Goal: Task Accomplishment & Management: Use online tool/utility

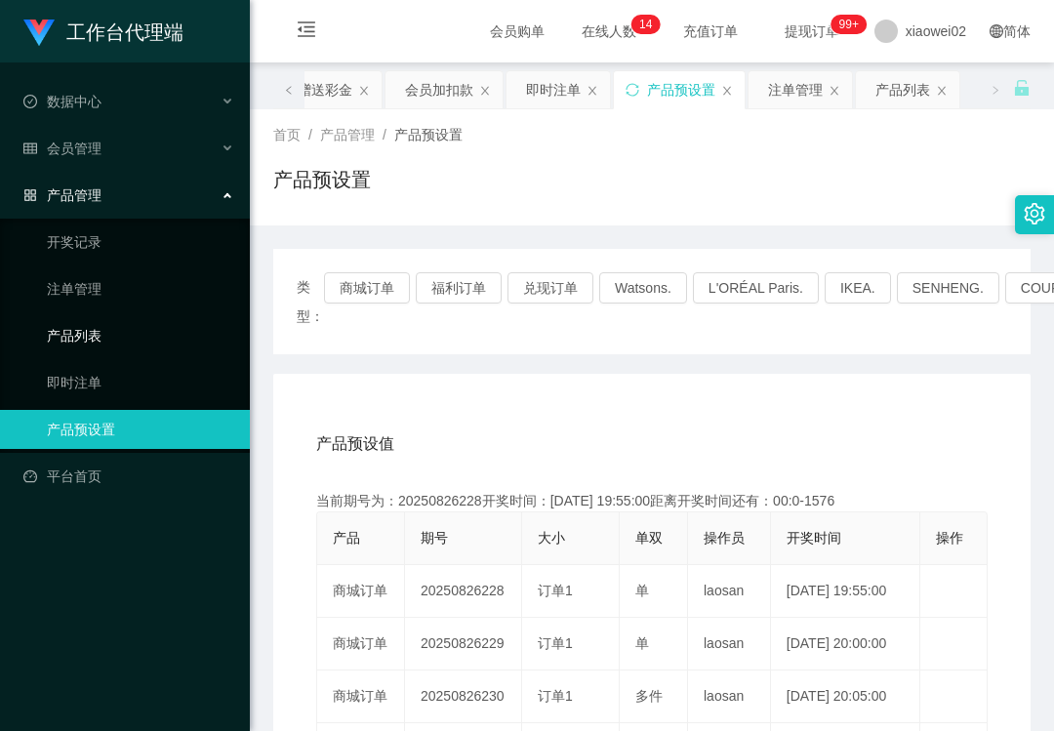
click at [102, 334] on link "产品列表" at bounding box center [140, 335] width 187 height 39
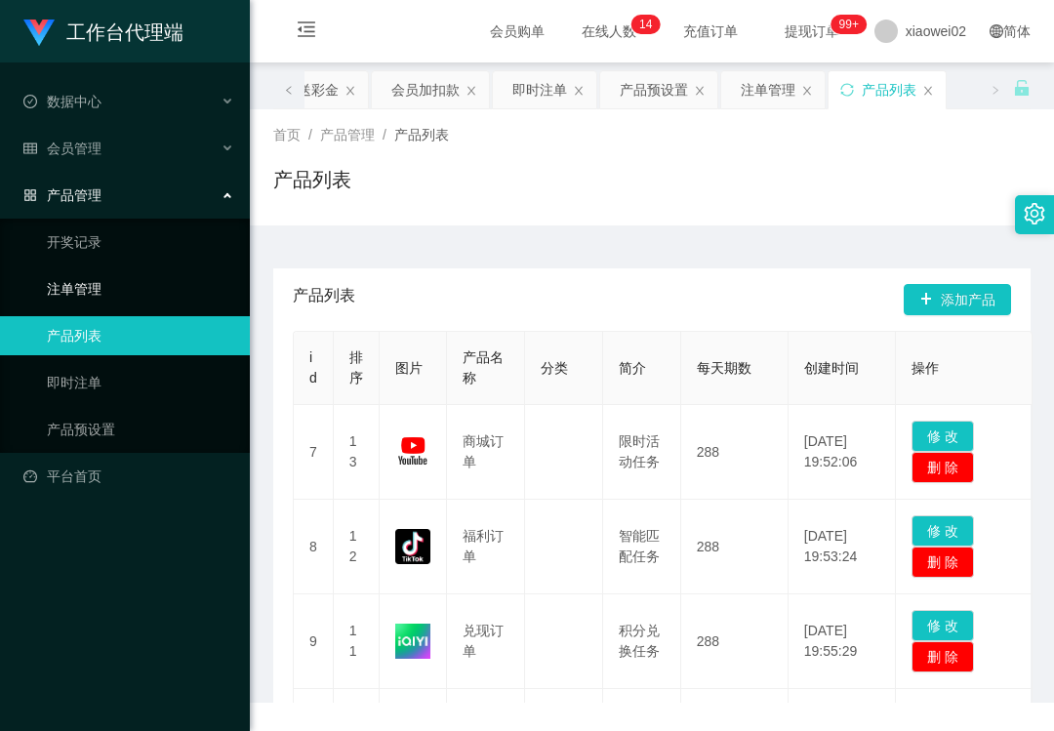
click at [110, 271] on link "注单管理" at bounding box center [140, 288] width 187 height 39
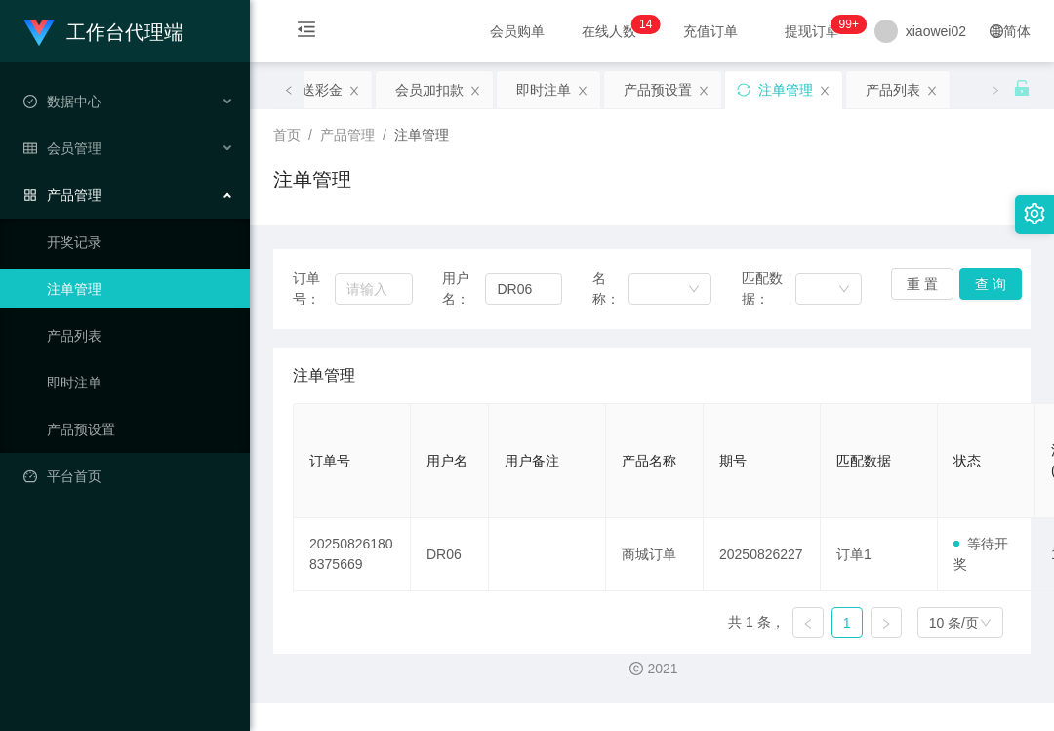
click at [110, 271] on link "注单管理" at bounding box center [140, 288] width 187 height 39
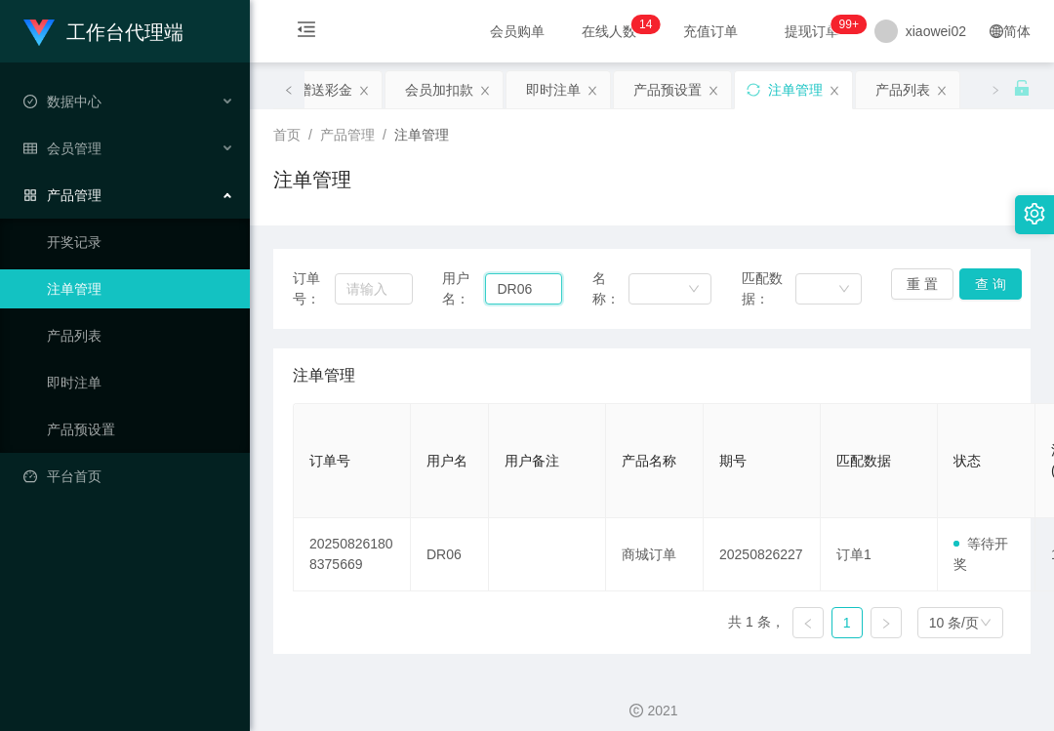
click at [546, 298] on input "DR06" at bounding box center [523, 288] width 76 height 31
drag, startPoint x: 1009, startPoint y: 285, endPoint x: 999, endPoint y: 279, distance: 11.4
click at [1008, 285] on button "查 询" at bounding box center [990, 283] width 62 height 31
click at [982, 278] on button "查 询" at bounding box center [990, 283] width 62 height 31
drag, startPoint x: 982, startPoint y: 275, endPoint x: 969, endPoint y: 273, distance: 12.8
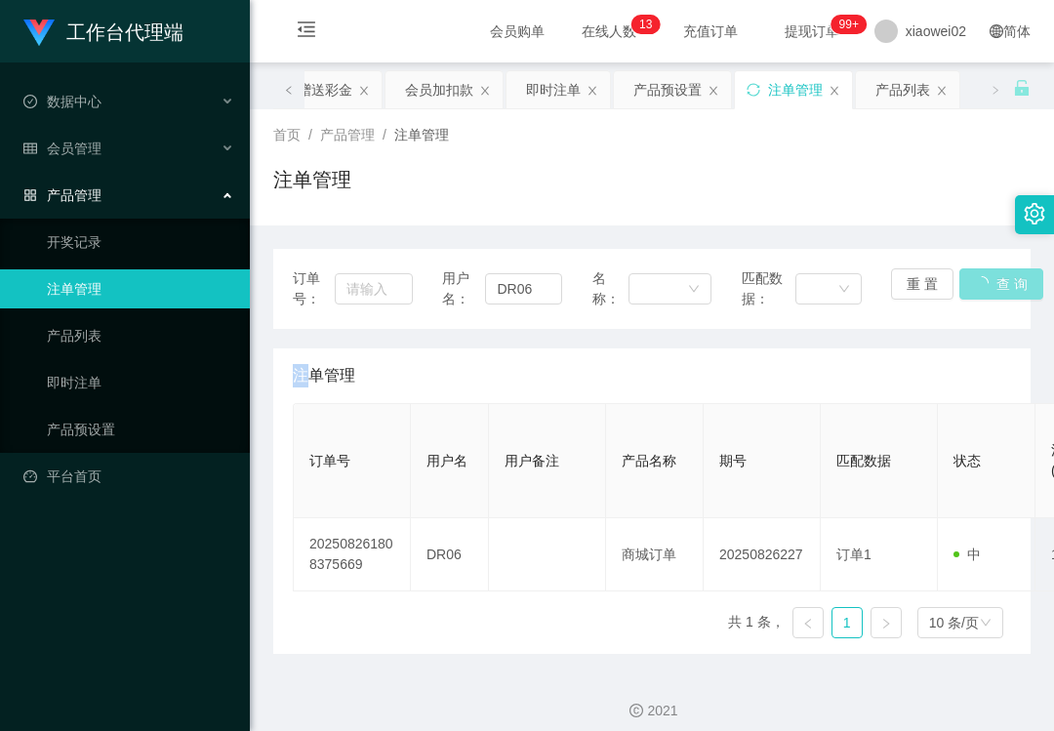
click at [969, 273] on div "重 置 查 询" at bounding box center [951, 288] width 120 height 41
click at [157, 139] on div "会员管理" at bounding box center [125, 148] width 250 height 39
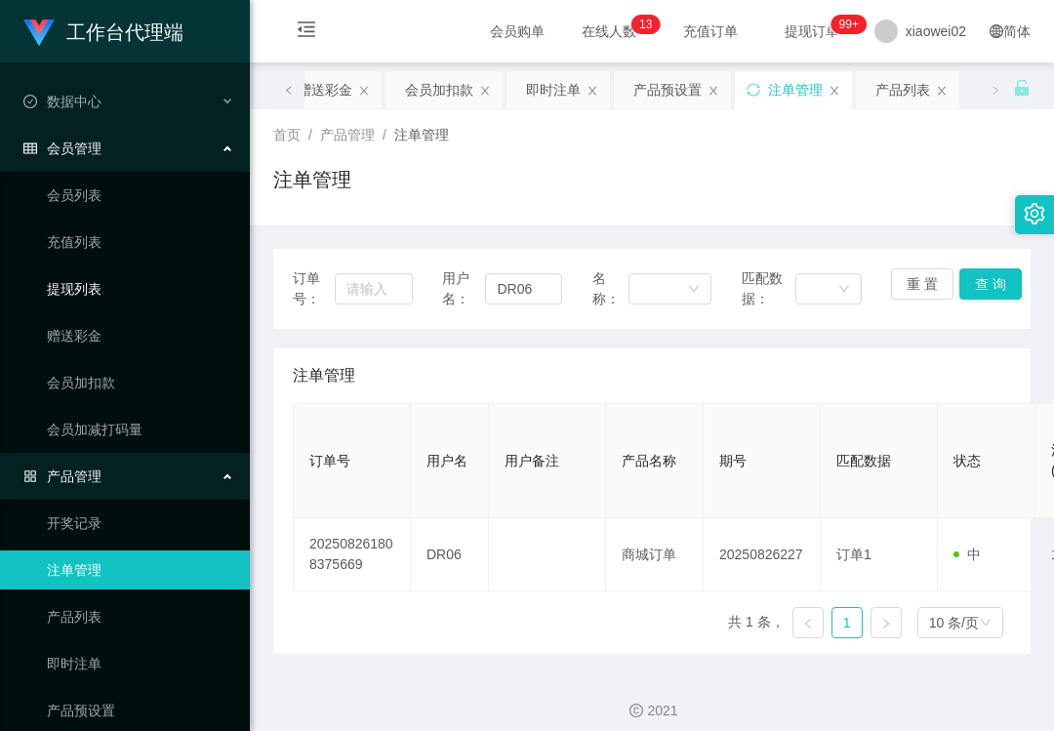
click at [144, 301] on link "提现列表" at bounding box center [140, 288] width 187 height 39
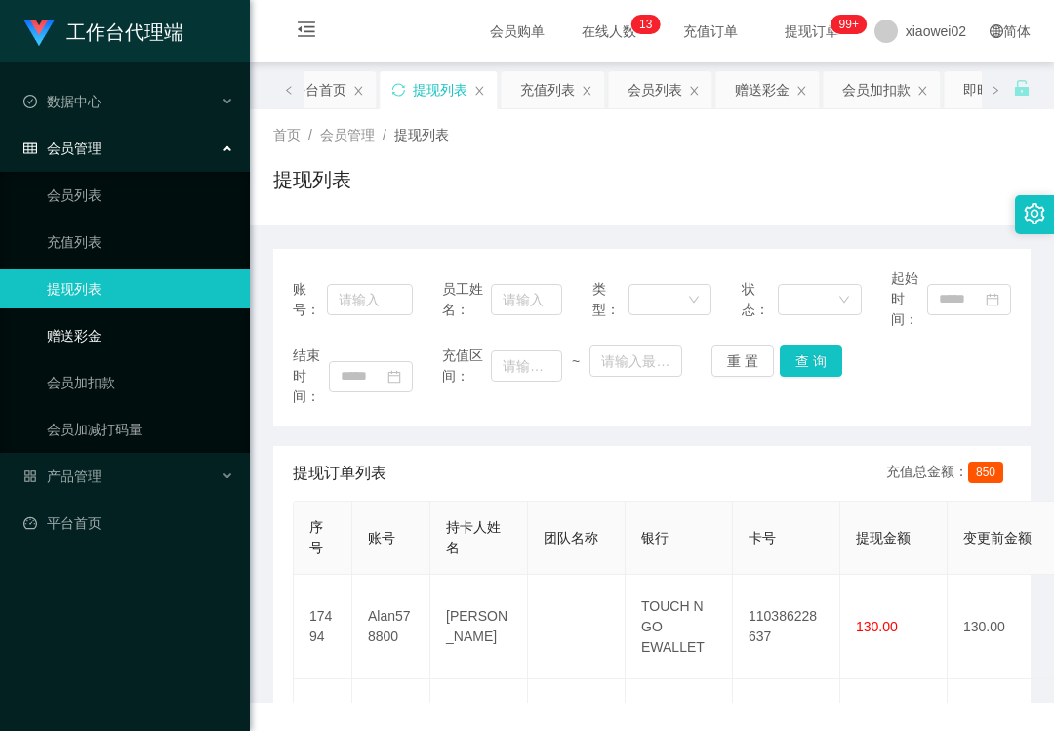
click at [133, 325] on link "赠送彩金" at bounding box center [140, 335] width 187 height 39
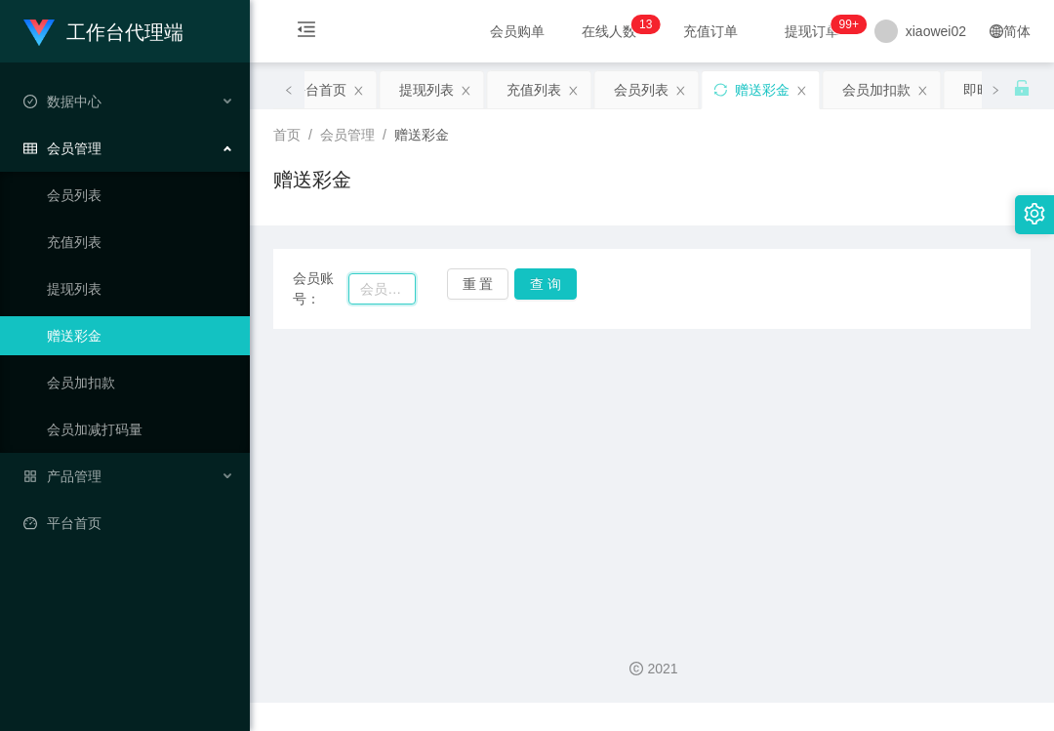
click at [382, 282] on input "text" at bounding box center [381, 288] width 67 height 31
paste input "DR06"
type input "DR06"
click at [544, 283] on button "查 询" at bounding box center [545, 283] width 62 height 31
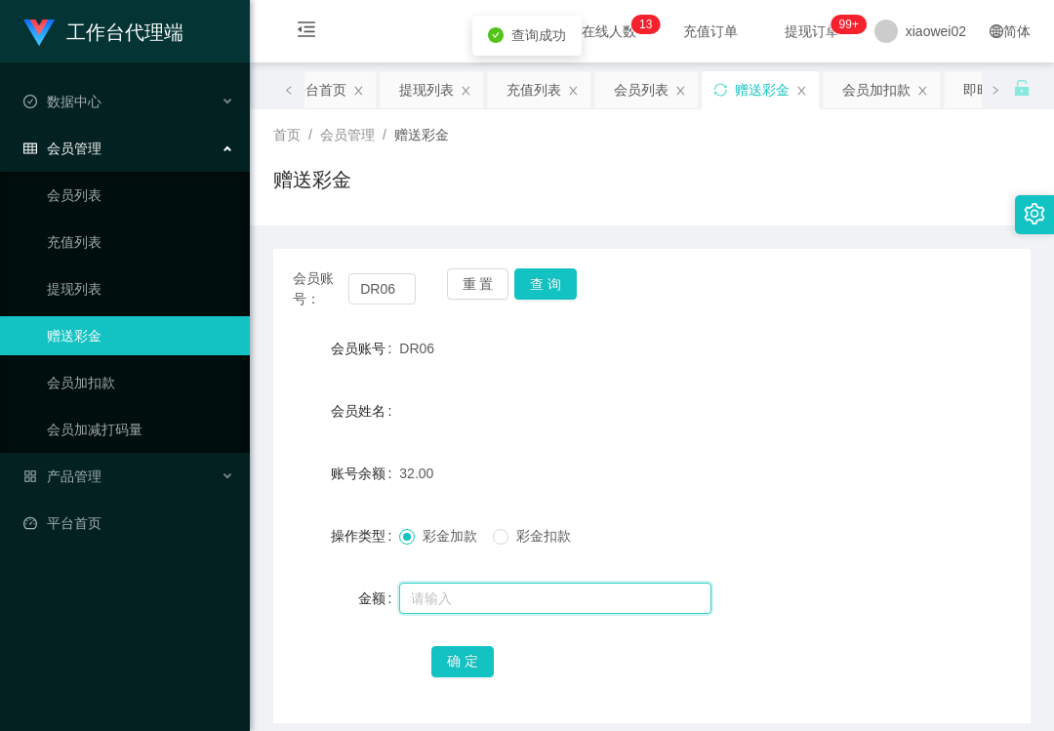
click at [470, 601] on input "text" at bounding box center [555, 597] width 312 height 31
type input "28"
click at [468, 667] on button "确 定" at bounding box center [462, 661] width 62 height 31
